Goal: Navigation & Orientation: Find specific page/section

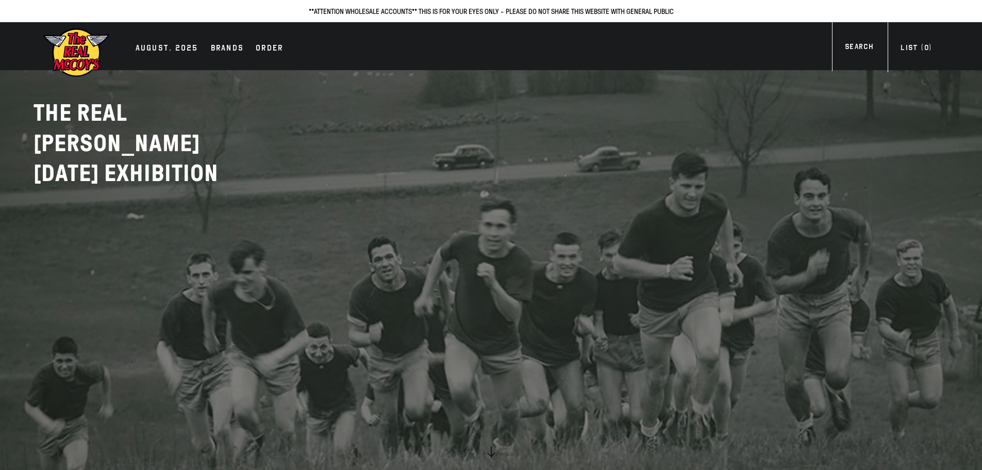
click at [404, 225] on link at bounding box center [491, 235] width 982 height 470
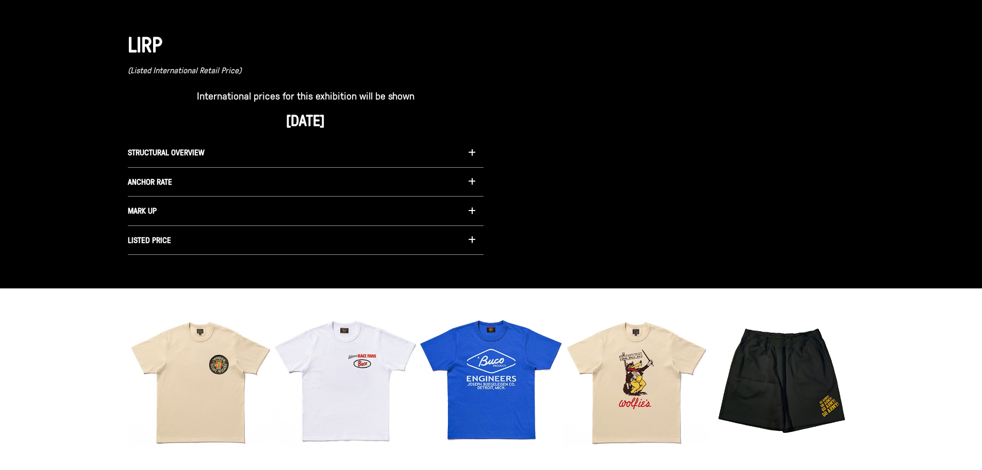
scroll to position [831, 0]
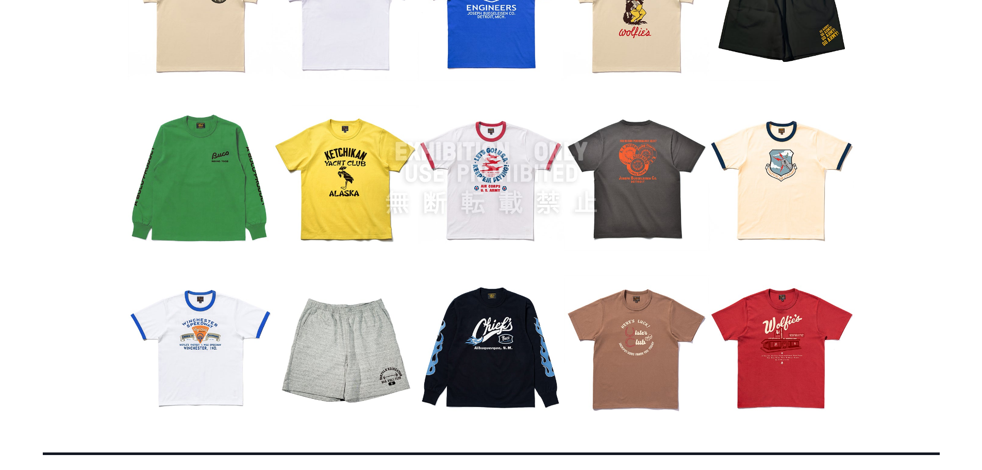
click at [477, 290] on img at bounding box center [491, 178] width 727 height 484
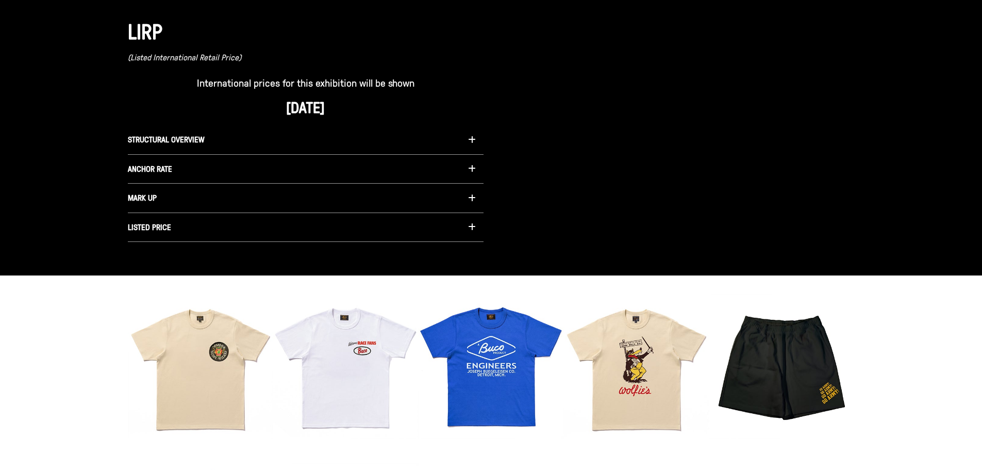
scroll to position [780, 0]
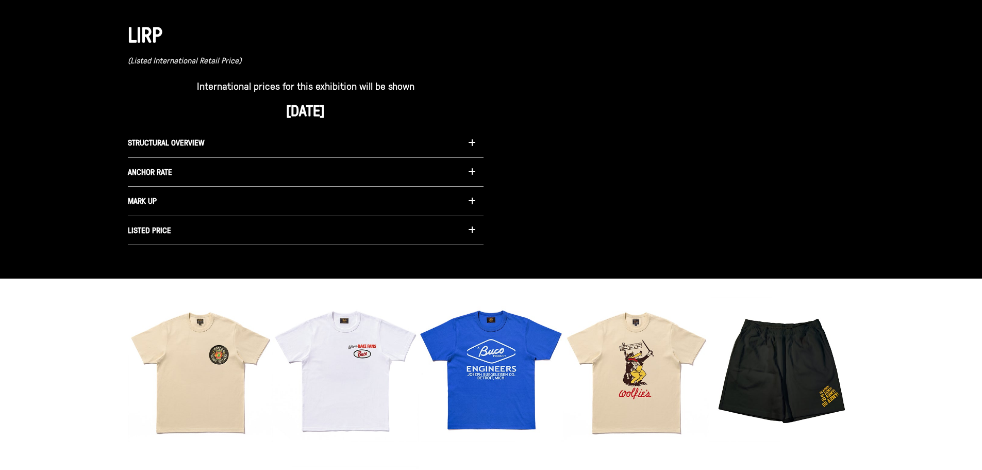
drag, startPoint x: 495, startPoint y: 400, endPoint x: 500, endPoint y: 394, distance: 6.6
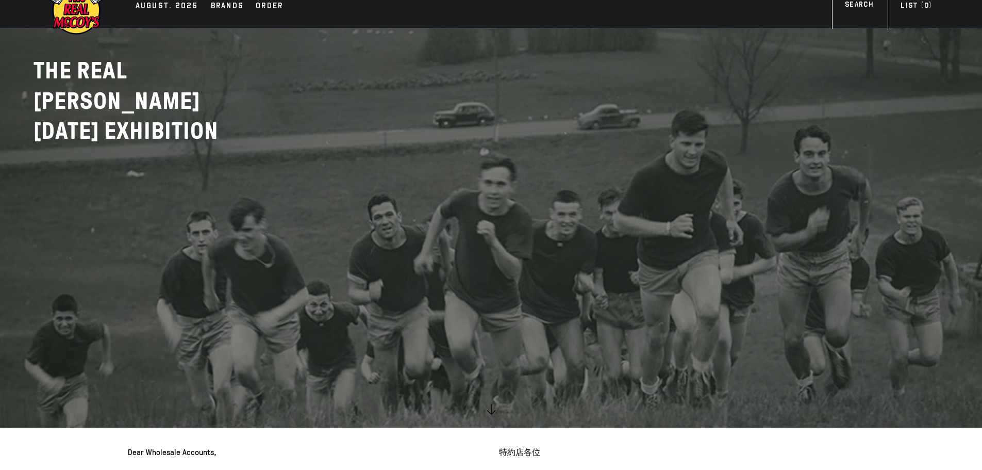
scroll to position [0, 0]
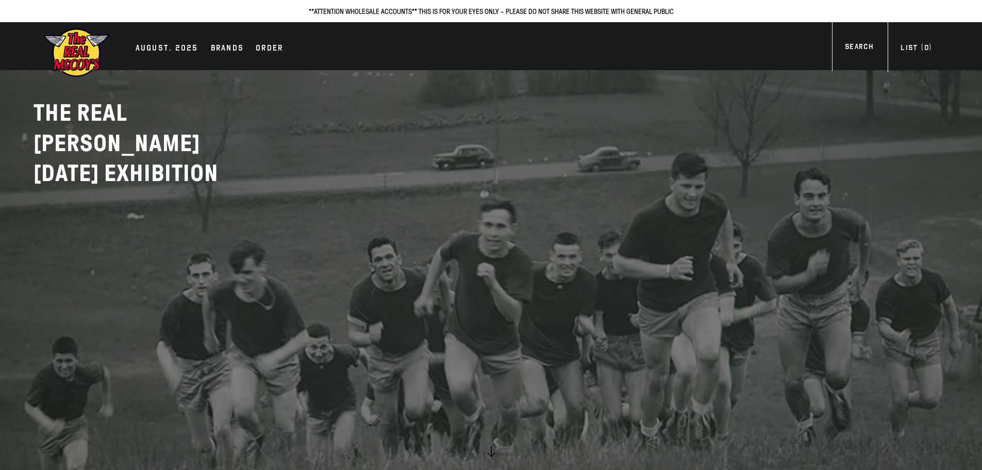
drag, startPoint x: 184, startPoint y: 48, endPoint x: 231, endPoint y: 78, distance: 56.1
click at [184, 48] on div "AUGUST. 2025" at bounding box center [167, 49] width 63 height 14
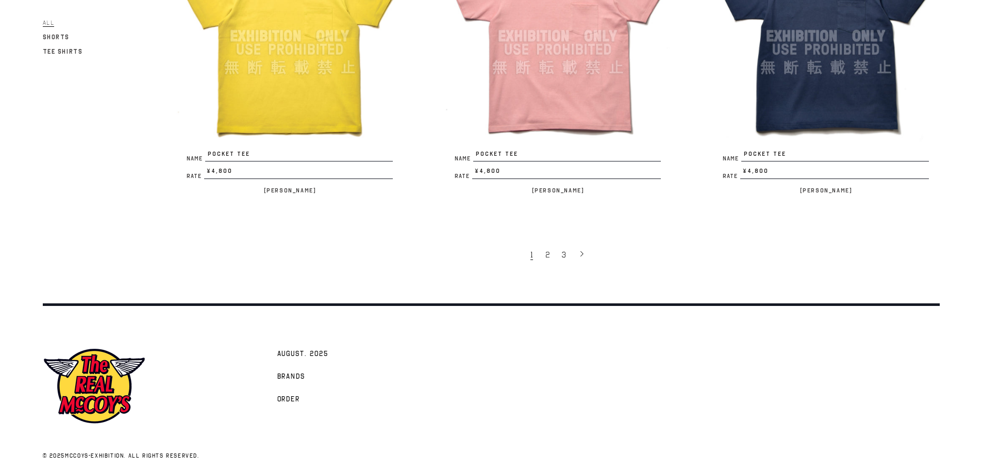
scroll to position [2338, 0]
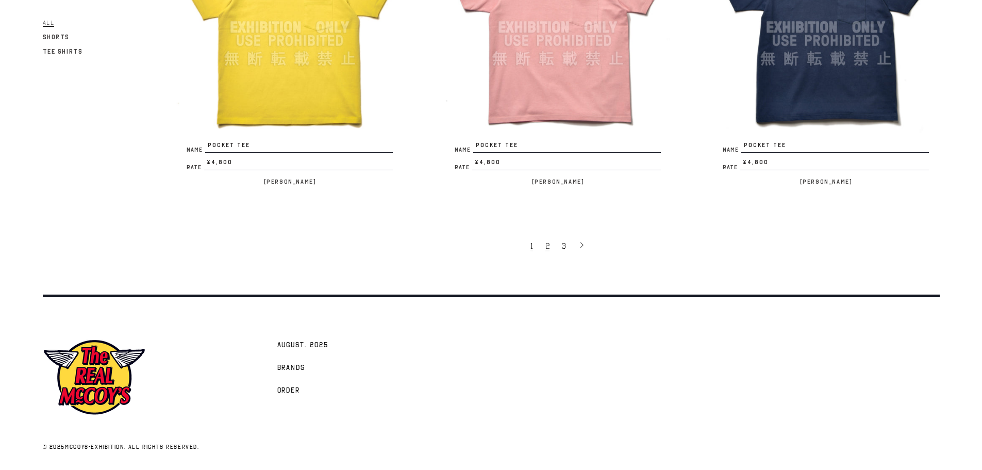
click at [546, 248] on span "2" at bounding box center [547, 246] width 4 height 10
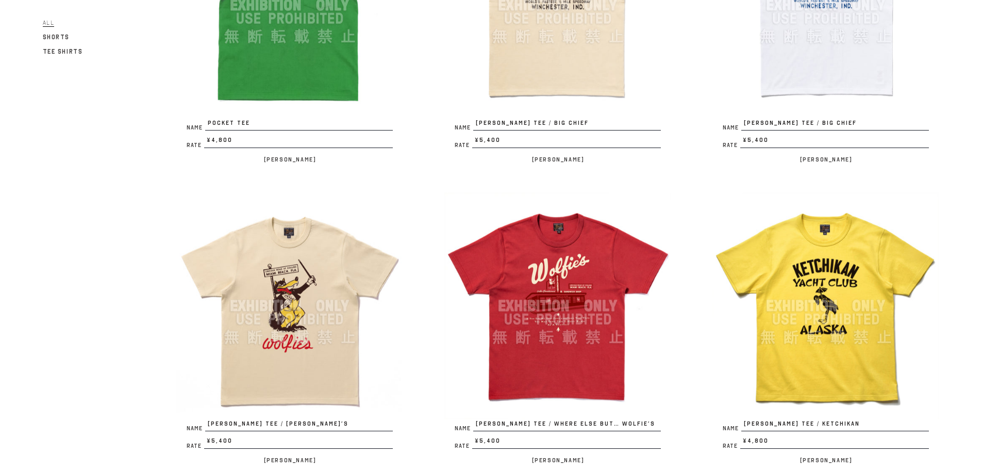
scroll to position [258, 0]
